Goal: Information Seeking & Learning: Learn about a topic

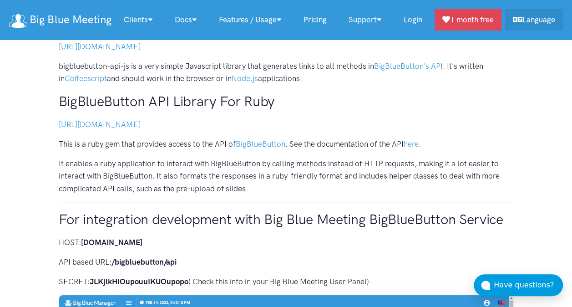
scroll to position [985, 0]
click at [188, 128] on p "[URL][DOMAIN_NAME]" at bounding box center [286, 124] width 455 height 12
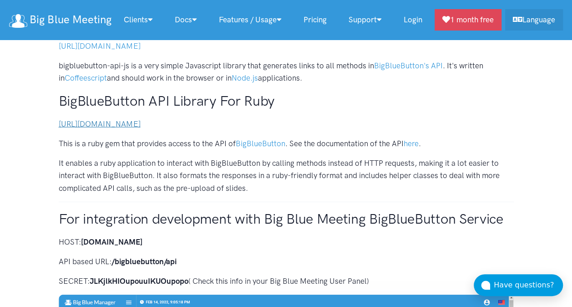
click at [141, 124] on link "[URL][DOMAIN_NAME]" at bounding box center [100, 123] width 82 height 9
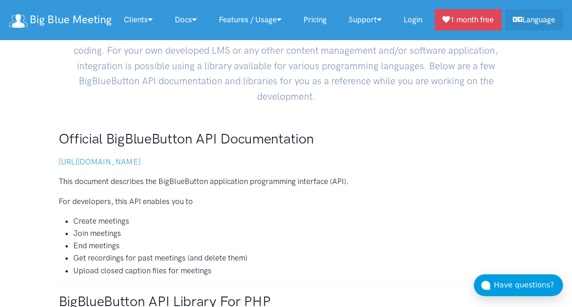
scroll to position [128, 0]
click at [99, 160] on link "[URL][DOMAIN_NAME]" at bounding box center [100, 162] width 82 height 9
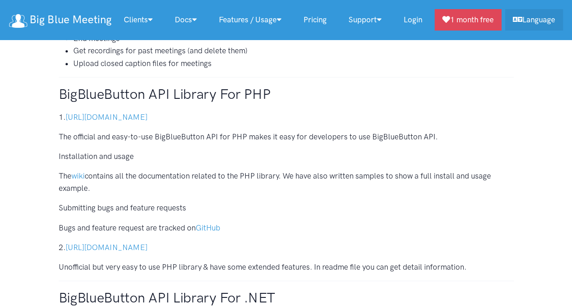
scroll to position [337, 0]
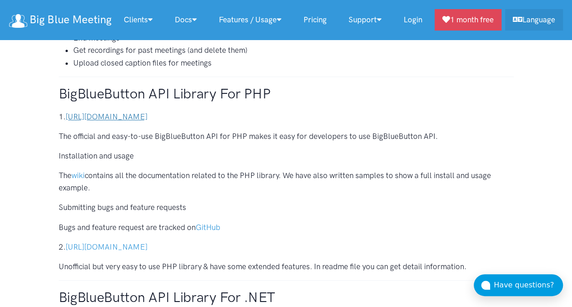
click at [137, 113] on link "[URL][DOMAIN_NAME]" at bounding box center [107, 116] width 82 height 9
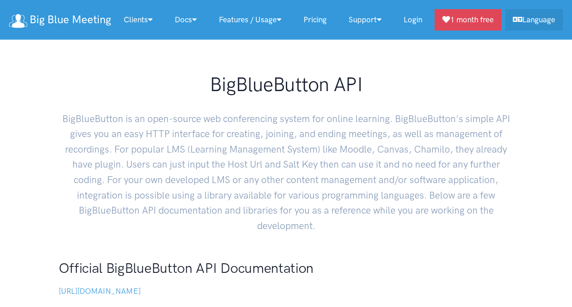
scroll to position [337, 0]
